Goal: Transaction & Acquisition: Download file/media

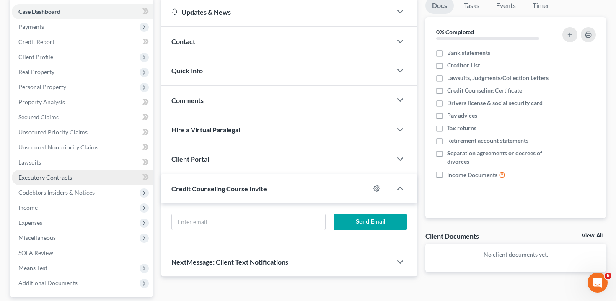
scroll to position [158, 0]
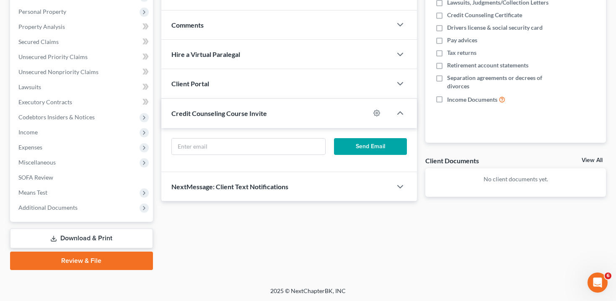
click at [90, 238] on link "Download & Print" at bounding box center [81, 239] width 143 height 20
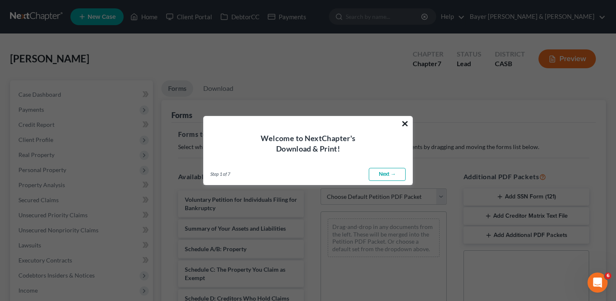
click at [402, 123] on button "×" at bounding box center [405, 123] width 8 height 13
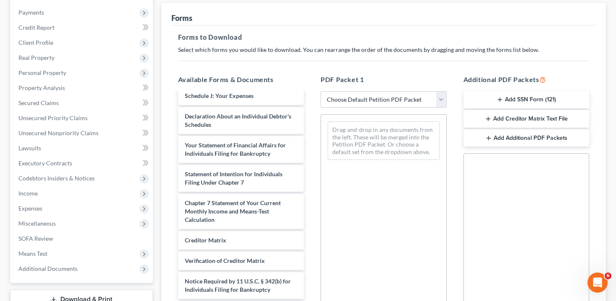
scroll to position [216, 0]
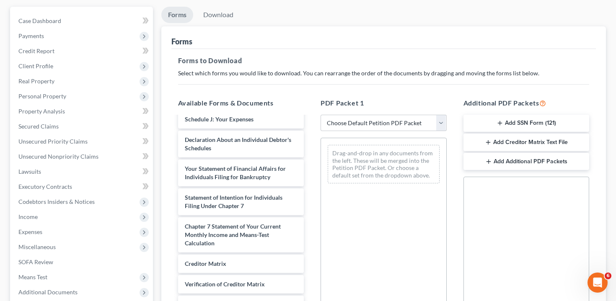
scroll to position [0, 0]
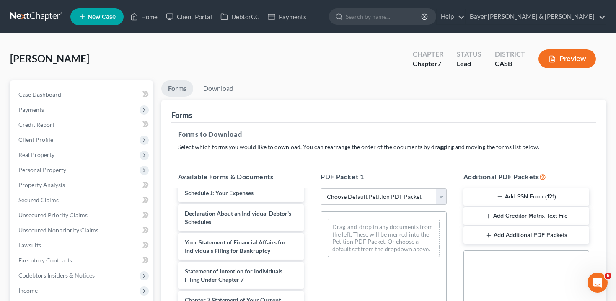
click at [541, 64] on button "Preview" at bounding box center [566, 58] width 57 height 19
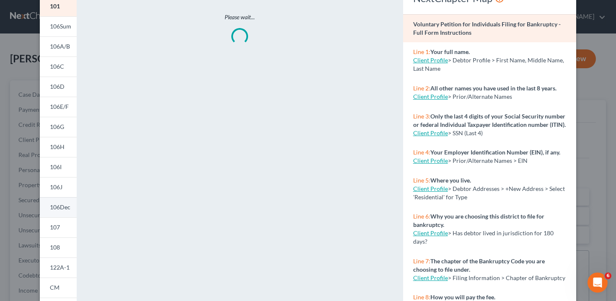
scroll to position [112, 0]
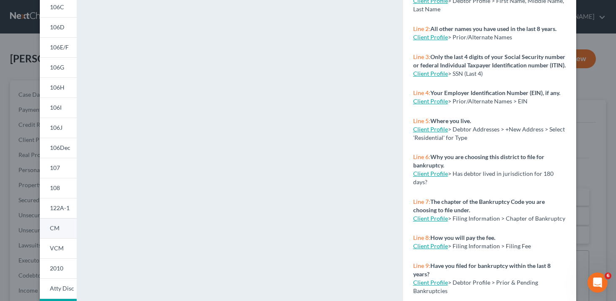
click at [63, 234] on link "CM" at bounding box center [58, 228] width 37 height 20
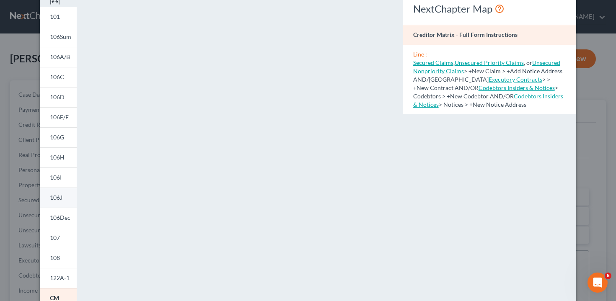
scroll to position [129, 0]
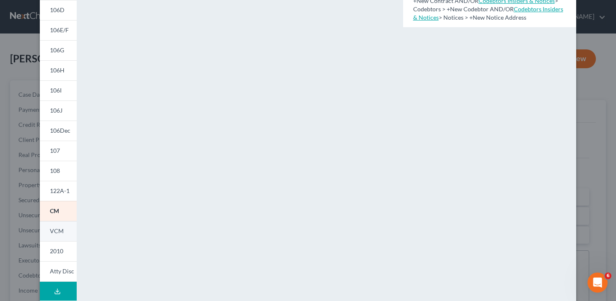
click at [61, 234] on span "VCM" at bounding box center [57, 230] width 14 height 7
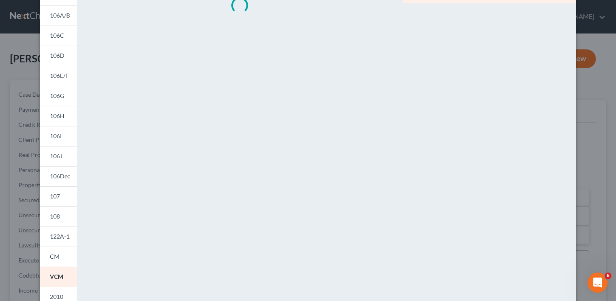
scroll to position [82, 0]
click at [59, 255] on link "CM" at bounding box center [58, 257] width 37 height 20
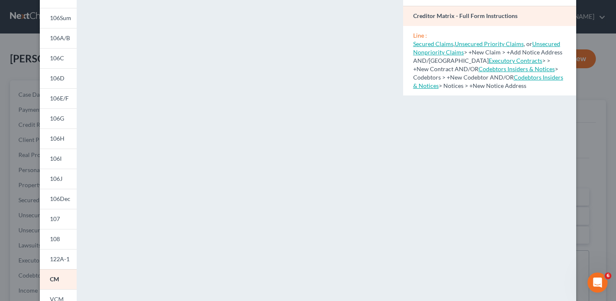
scroll to position [62, 0]
click at [14, 213] on div "Petition Preview Creditor Matrix × 101 106Sum 106A/B 106C 106D 106E/F 106G 106H…" at bounding box center [308, 150] width 616 height 301
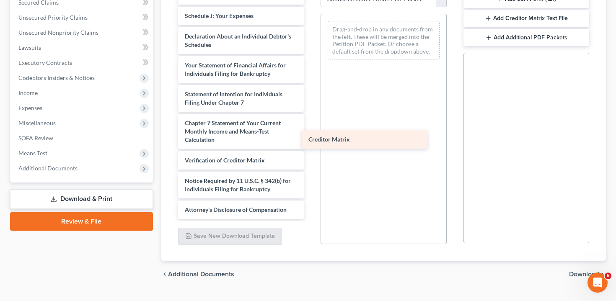
scroll to position [213, 0]
drag, startPoint x: 252, startPoint y: 142, endPoint x: 379, endPoint y: 141, distance: 126.9
click at [311, 141] on div "Creditor Matrix Voluntary Petition for Individuals Filing for Bankruptcy Summar…" at bounding box center [240, -1] width 139 height 439
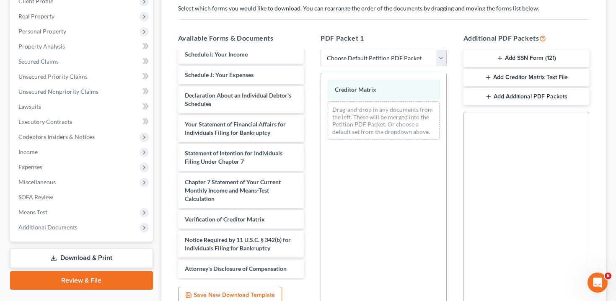
scroll to position [0, 0]
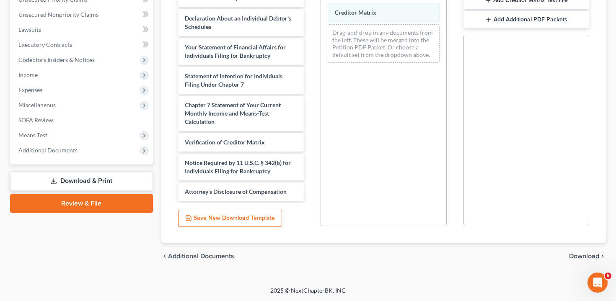
click at [586, 254] on span "Download" at bounding box center [584, 256] width 30 height 7
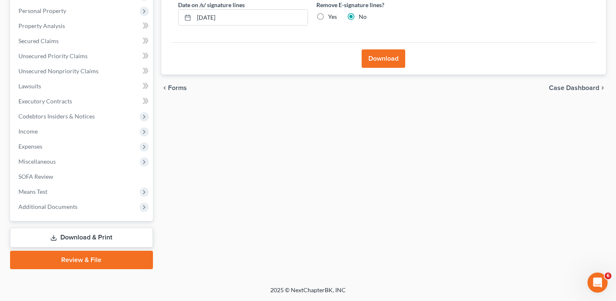
scroll to position [158, 0]
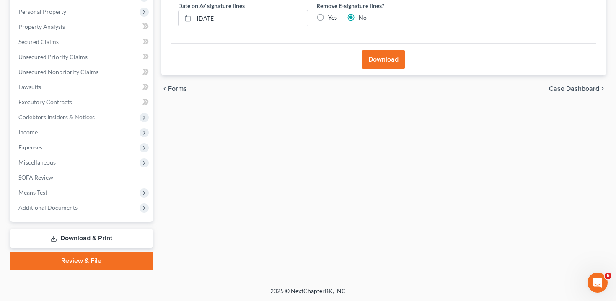
click at [390, 60] on button "Download" at bounding box center [383, 59] width 44 height 18
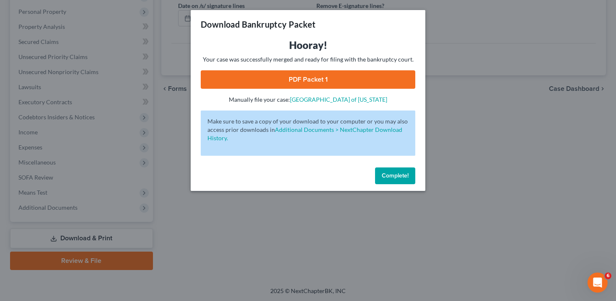
click at [342, 81] on link "PDF Packet 1" at bounding box center [308, 79] width 214 height 18
